Goal: Information Seeking & Learning: Learn about a topic

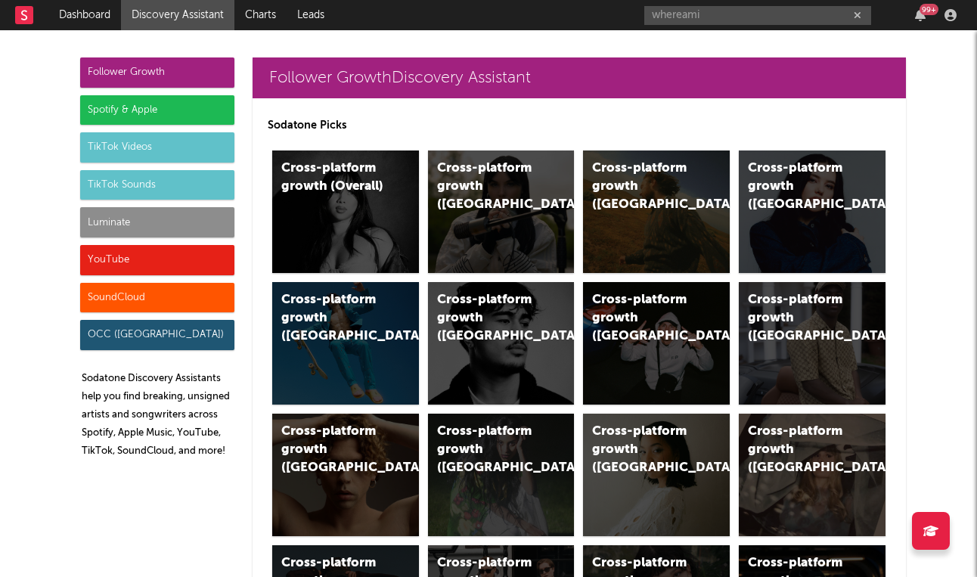
click at [720, 17] on input "whereami" at bounding box center [757, 15] width 227 height 19
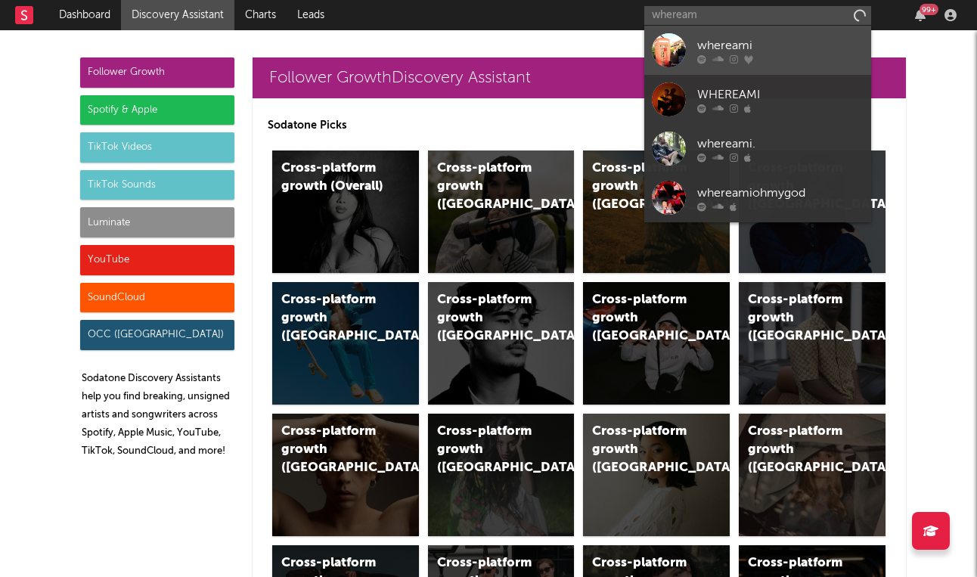
type input "wheream"
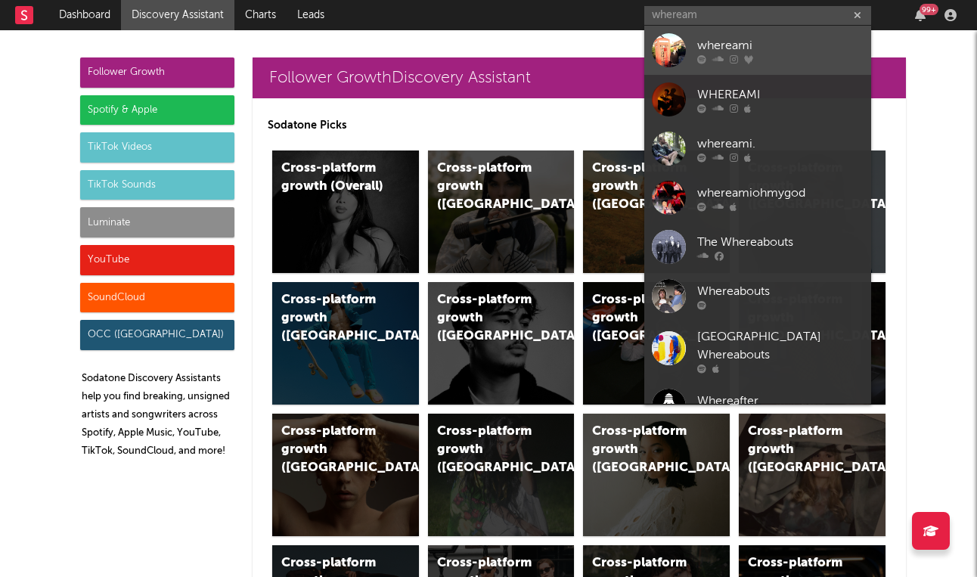
click at [715, 39] on div "whereami" at bounding box center [780, 45] width 166 height 18
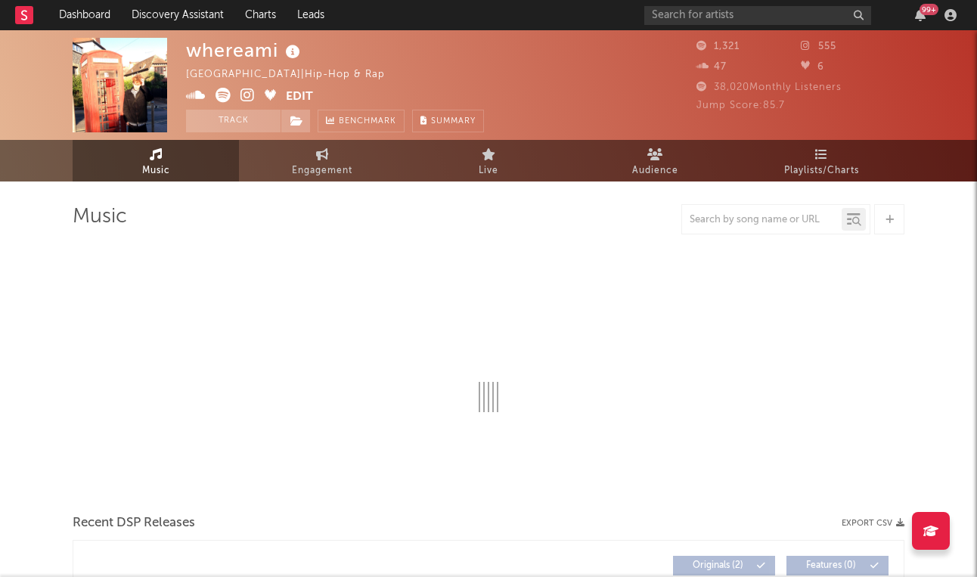
select select "1w"
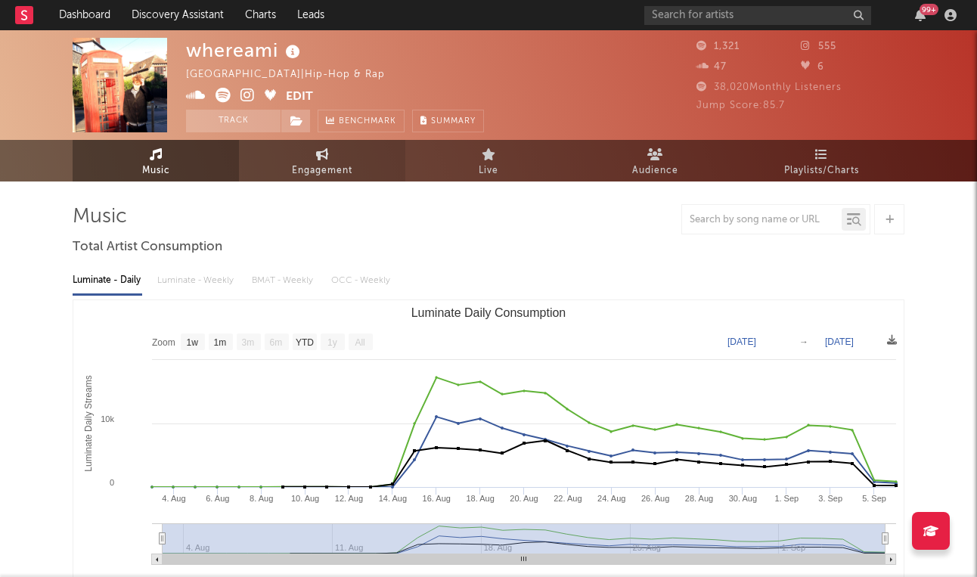
click at [332, 154] on link "Engagement" at bounding box center [322, 161] width 166 height 42
select select "1w"
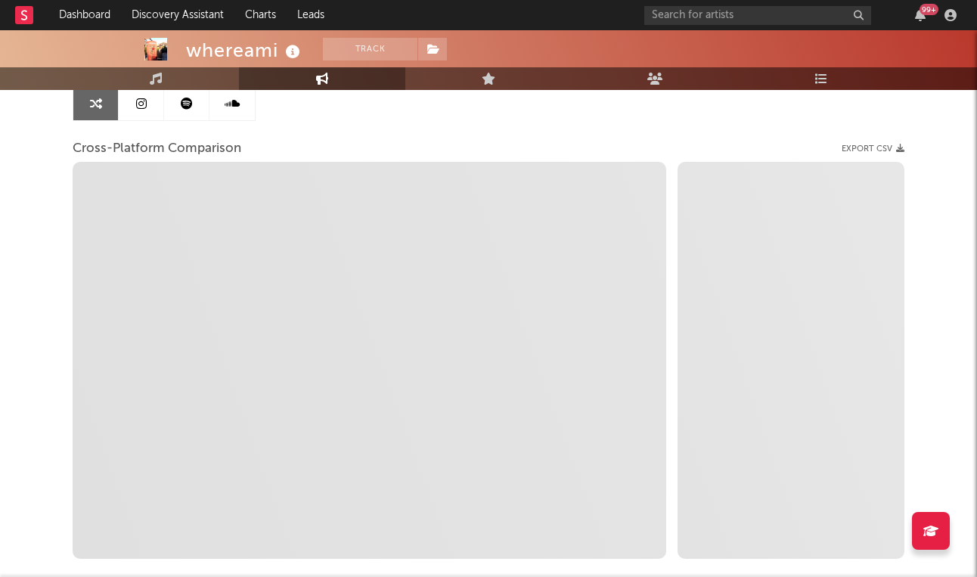
scroll to position [161, 0]
select select "1m"
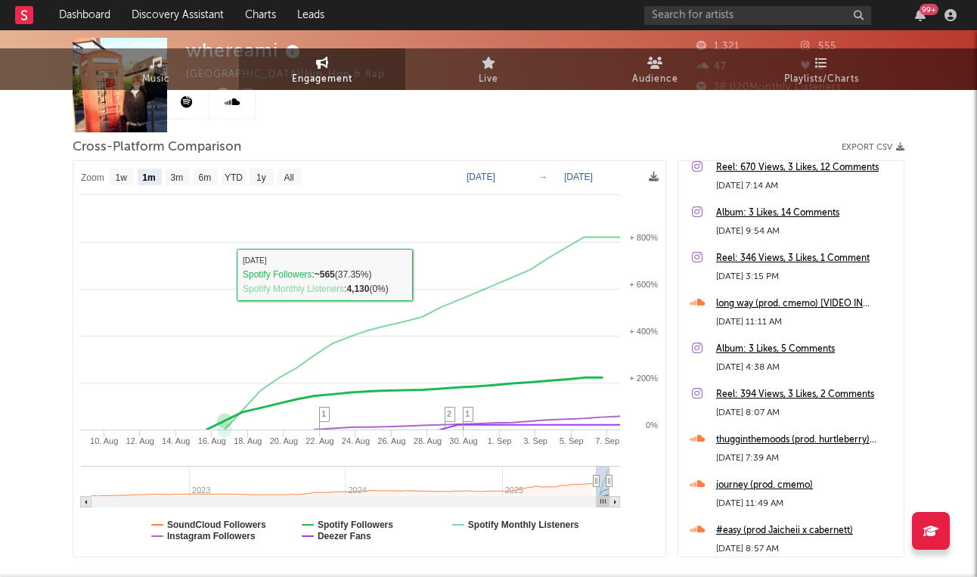
scroll to position [0, 0]
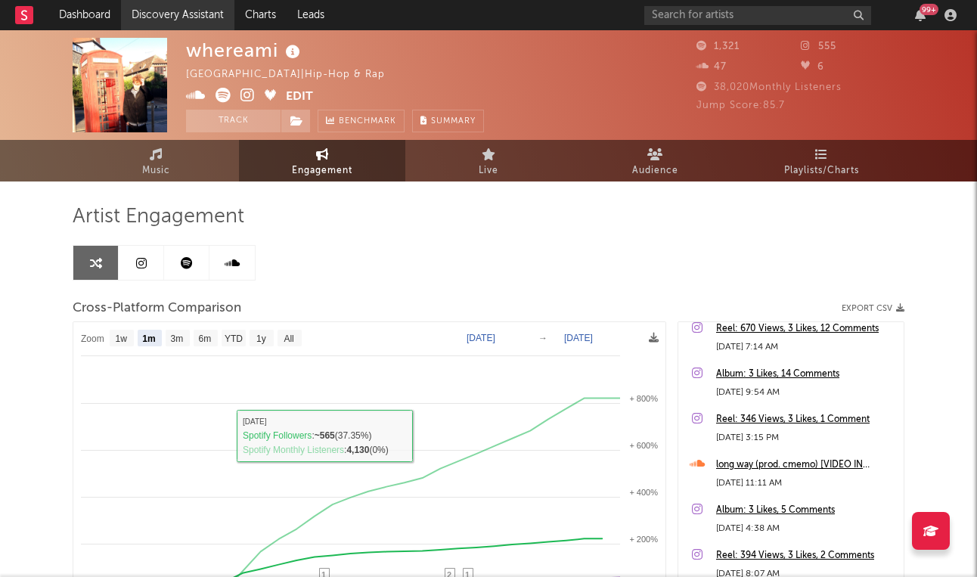
click at [178, 8] on link "Discovery Assistant" at bounding box center [177, 15] width 113 height 30
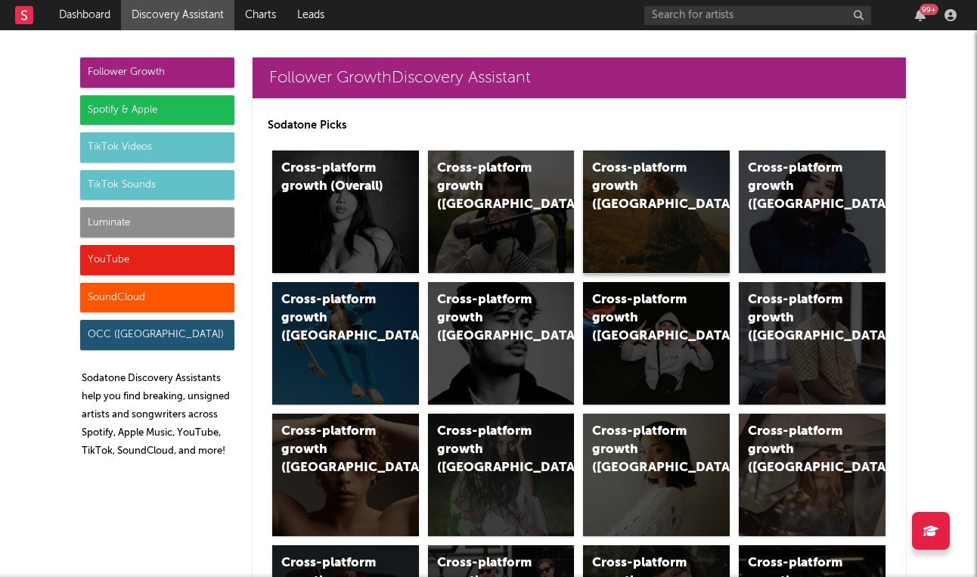
click at [591, 225] on div "Cross-platform growth ([GEOGRAPHIC_DATA])" at bounding box center [656, 212] width 147 height 123
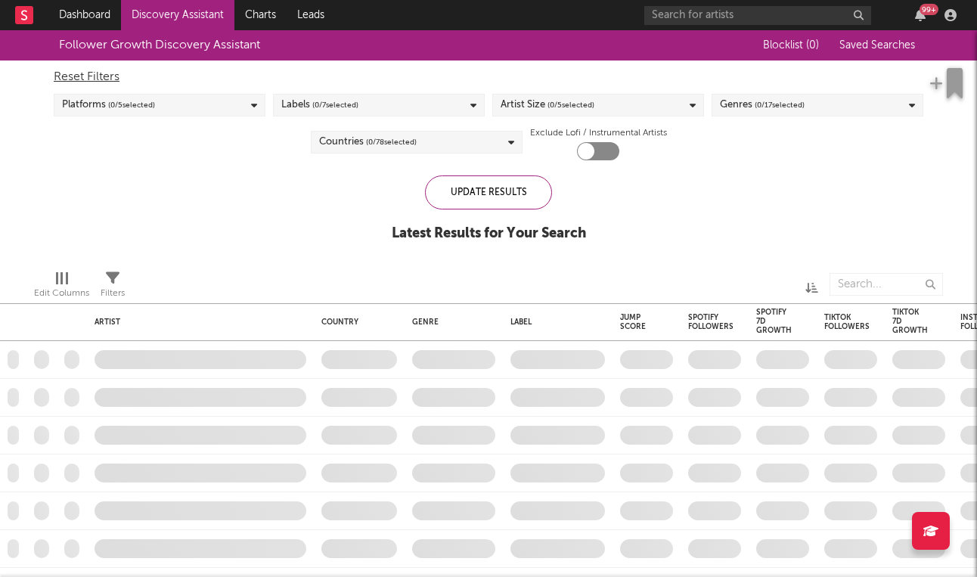
checkbox input "true"
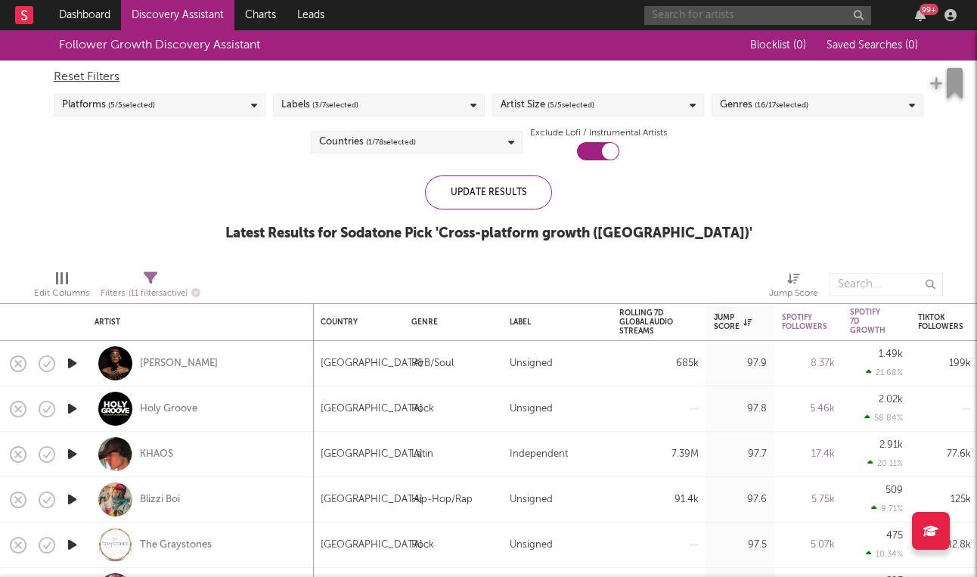
click at [695, 23] on input "text" at bounding box center [757, 15] width 227 height 19
click at [765, 11] on input "[PERSON_NAME]" at bounding box center [757, 15] width 227 height 19
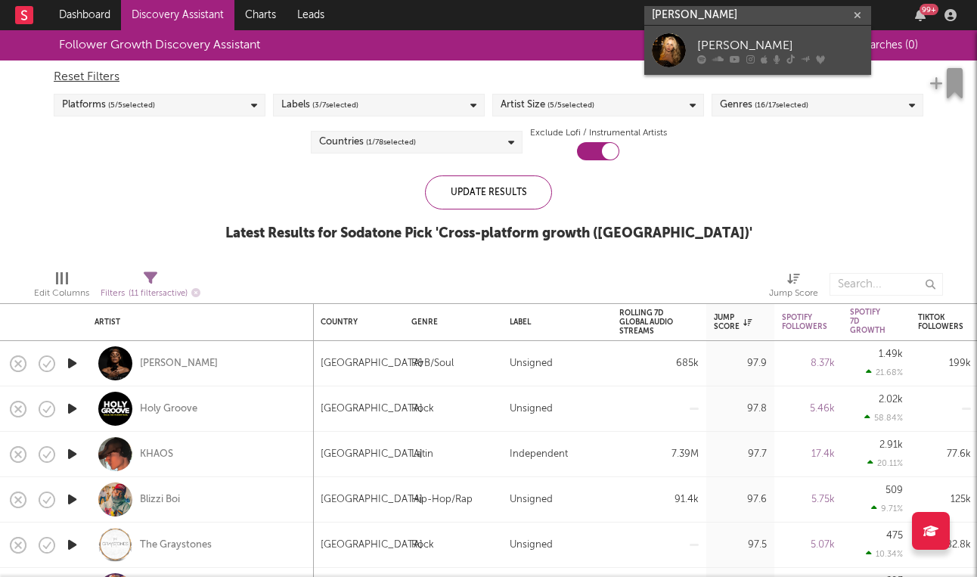
type input "[PERSON_NAME]"
click at [747, 35] on link "[PERSON_NAME]" at bounding box center [757, 50] width 227 height 49
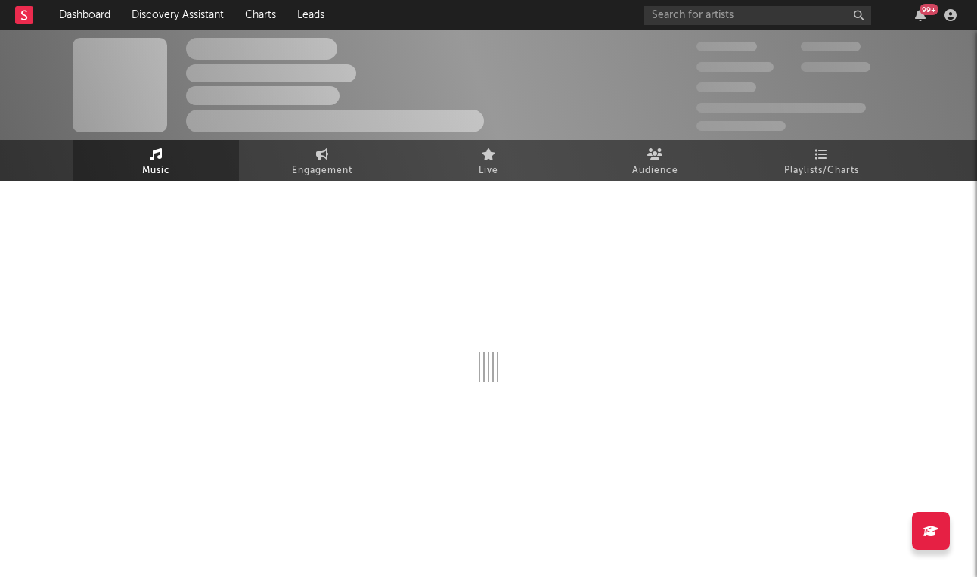
select select "6m"
